Goal: Information Seeking & Learning: Learn about a topic

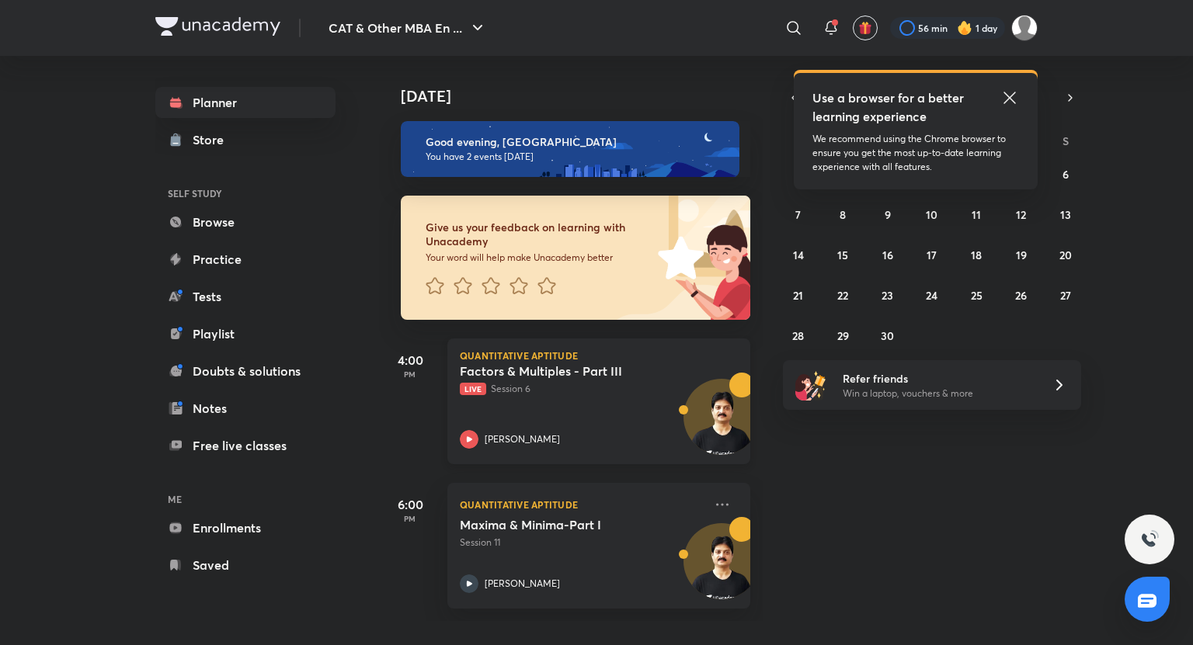
click at [475, 436] on icon at bounding box center [469, 439] width 19 height 19
